Goal: Task Accomplishment & Management: Manage account settings

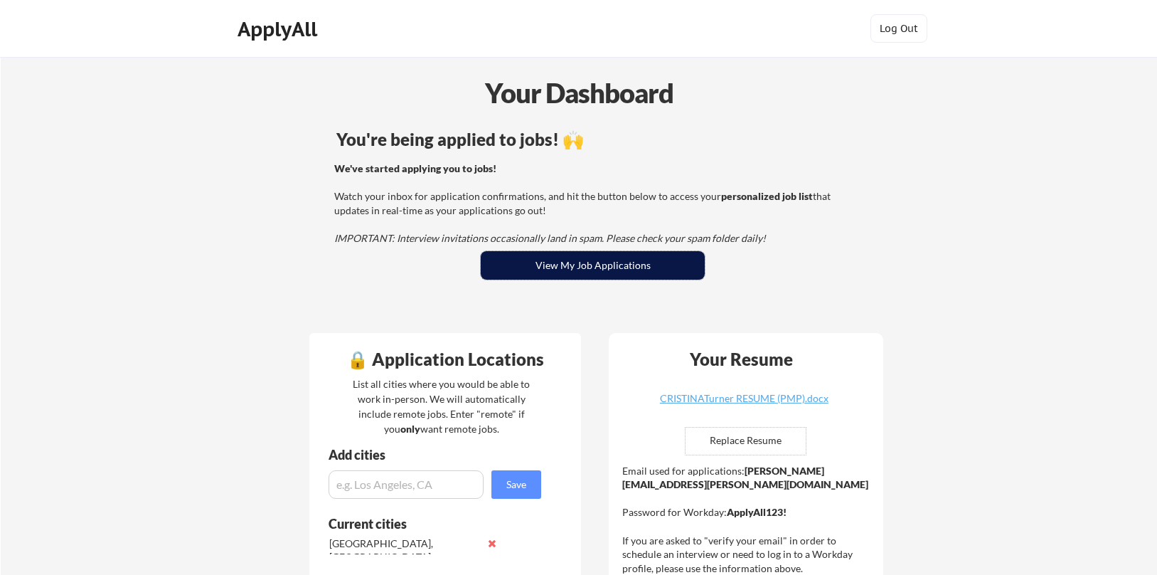
click at [665, 278] on button "View My Job Applications" at bounding box center [593, 265] width 224 height 28
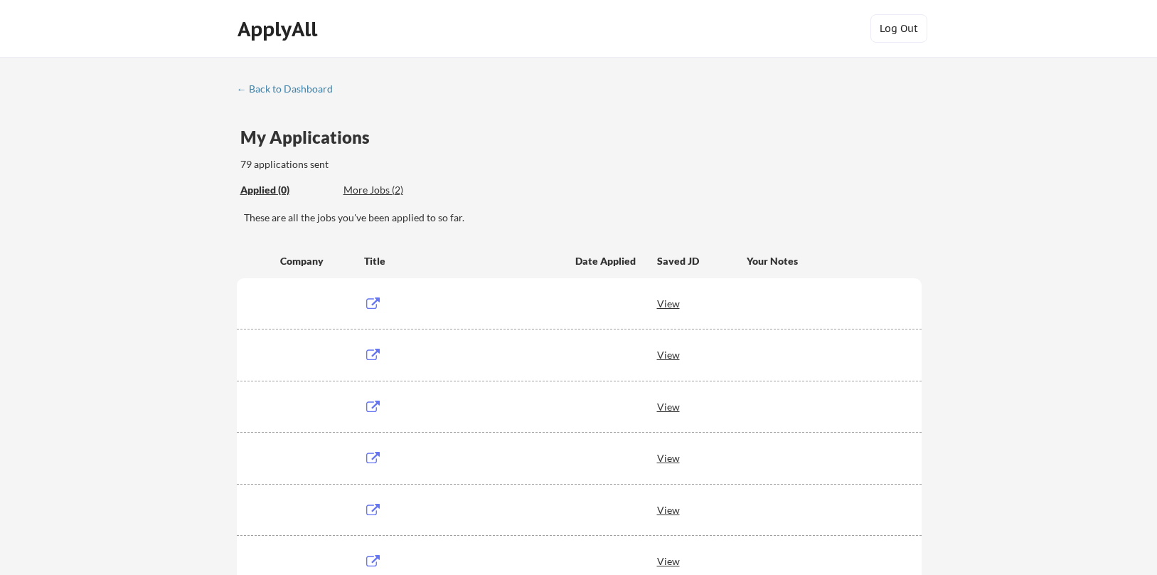
click at [354, 188] on div "More Jobs (2)" at bounding box center [395, 190] width 105 height 14
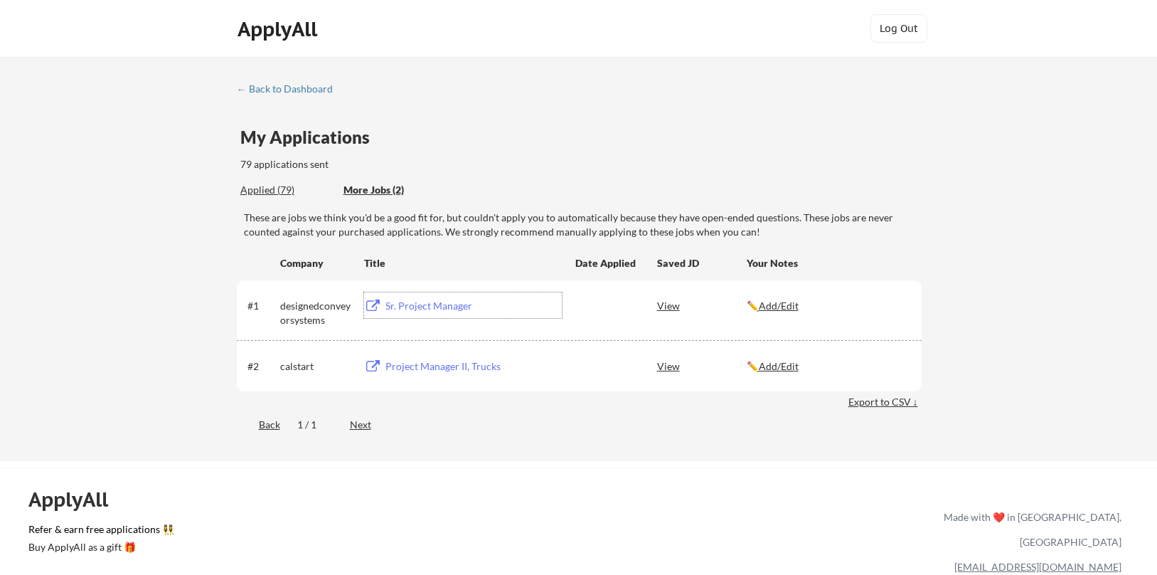
click at [421, 308] on div "Sr. Project Manager" at bounding box center [473, 306] width 176 height 14
